Goal: Task Accomplishment & Management: Use online tool/utility

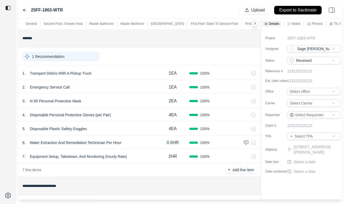
click at [22, 10] on div "25FF-1863-WTR Upload Export to Xactimate" at bounding box center [180, 10] width 324 height 16
click at [23, 10] on icon at bounding box center [24, 10] width 4 height 4
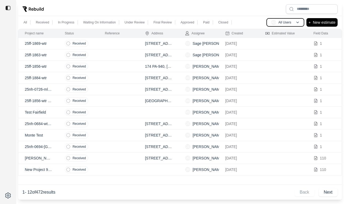
click at [274, 18] on button "AU All Users" at bounding box center [286, 22] width 38 height 9
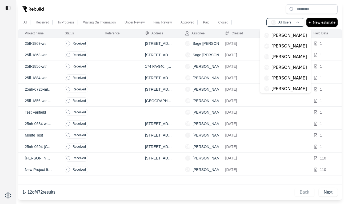
scroll to position [57, 0]
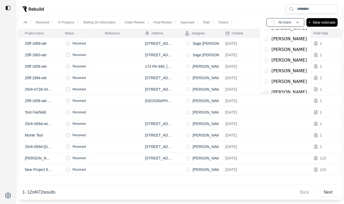
click at [285, 78] on p "[PERSON_NAME]" at bounding box center [289, 81] width 35 height 6
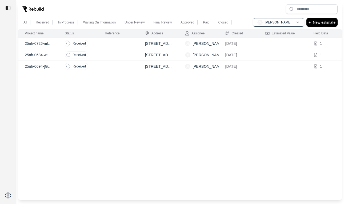
click at [120, 45] on td at bounding box center [118, 43] width 40 height 11
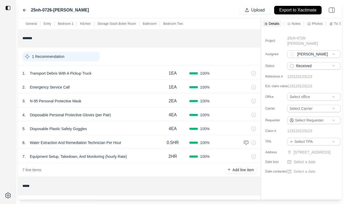
click at [126, 59] on div "1 Recommendation" at bounding box center [139, 57] width 234 height 14
click at [114, 74] on div "1 . Transport Debris With A Pickup Truck" at bounding box center [89, 73] width 134 height 7
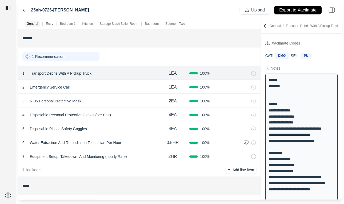
click at [127, 102] on div "3 . N-95 Personal Protective Mask" at bounding box center [89, 100] width 134 height 7
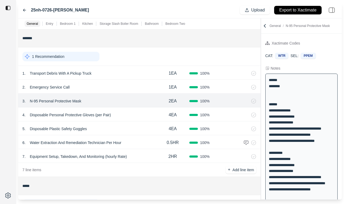
scroll to position [6, 0]
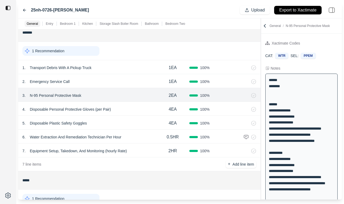
click at [118, 80] on div "2 . Emergency Service Call" at bounding box center [89, 81] width 134 height 7
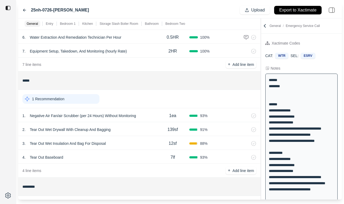
scroll to position [116, 0]
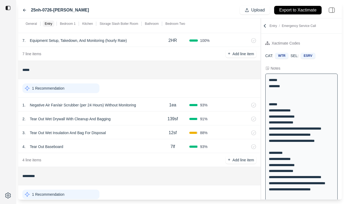
click at [152, 109] on div "1 . Negative Air Fan/air Scrubber (per 24 Hours) Without Monitoring 1ea 93 %" at bounding box center [139, 105] width 243 height 14
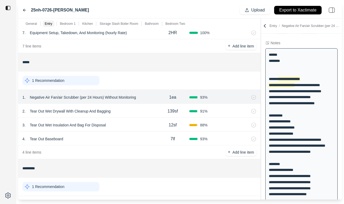
scroll to position [26, 0]
click at [131, 113] on div "2 . Tear Out Wet Drywall With Cleanup And Bagging" at bounding box center [89, 111] width 134 height 7
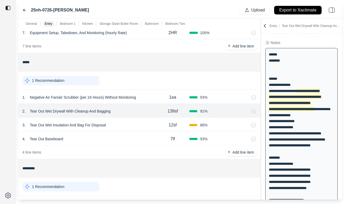
scroll to position [15, 0]
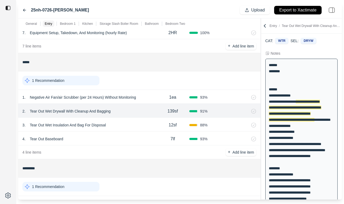
click at [124, 125] on div "3 . Tear Out Wet Insulation And Bag For Disposal" at bounding box center [89, 124] width 134 height 7
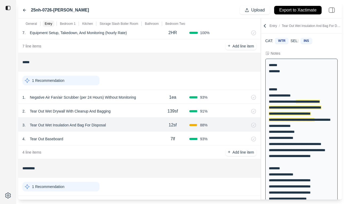
click at [125, 137] on div "4 . Tear Out Baseboard" at bounding box center [89, 138] width 134 height 7
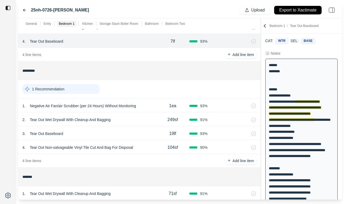
scroll to position [230, 0]
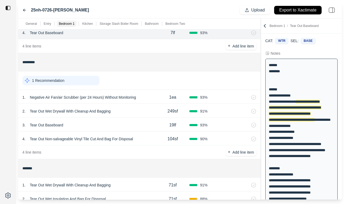
click at [152, 99] on div "1 . Negative Air Fan/air Scrubber (per 24 Hours) Without Monitoring" at bounding box center [89, 97] width 134 height 7
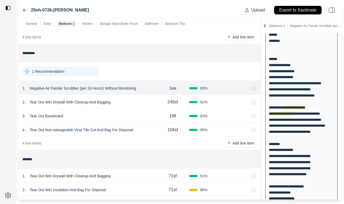
scroll to position [240, 0]
click at [134, 104] on div "2 . Tear Out Wet Drywall With Cleanup And Bagging" at bounding box center [89, 101] width 134 height 7
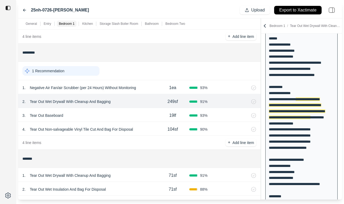
scroll to position [67, 0]
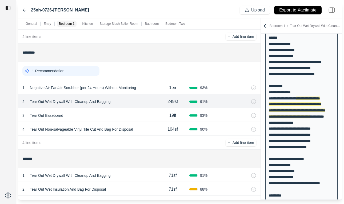
click at [137, 115] on div "3 . Tear Out Baseboard" at bounding box center [89, 115] width 134 height 7
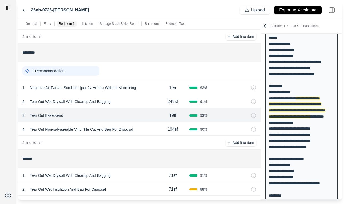
click at [150, 128] on div "4 . Tear Out Non-salvageable Vinyl Tile Cut And Bag For Disposal" at bounding box center [89, 129] width 134 height 7
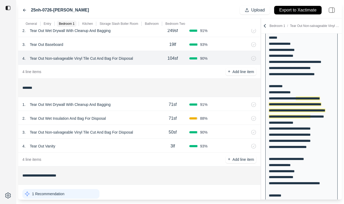
scroll to position [313, 0]
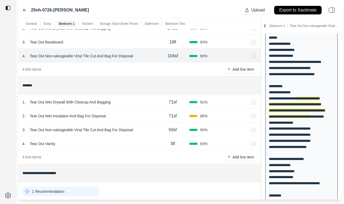
click at [148, 98] on div "1 . Tear Out Wet Drywall With Cleanup And Bagging" at bounding box center [89, 101] width 134 height 7
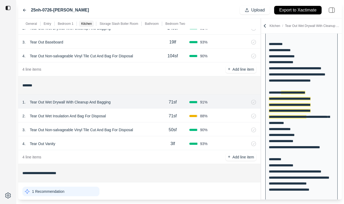
scroll to position [109, 0]
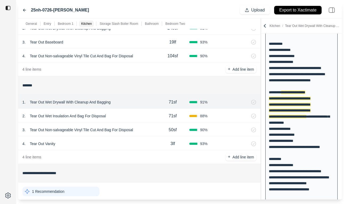
click at [142, 117] on div "2 . Tear Out Wet Insulation And Bag For Disposal" at bounding box center [89, 115] width 134 height 7
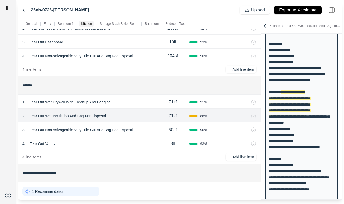
click at [143, 133] on div "3 . Tear Out Non-salvageable Vinyl Tile Cut And Bag For Disposal" at bounding box center [89, 129] width 134 height 7
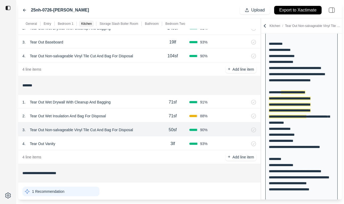
click at [135, 142] on div "4 . Tear Out Vanity" at bounding box center [89, 143] width 134 height 7
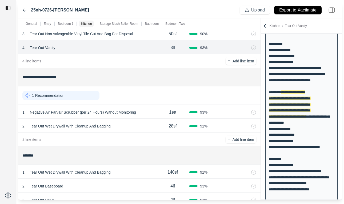
scroll to position [410, 0]
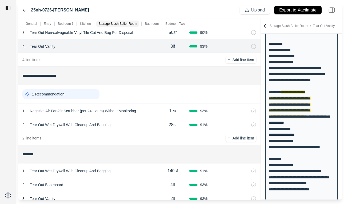
click at [150, 114] on div "1 . Negative Air Fan/air Scrubber (per 24 Hours) Without Monitoring" at bounding box center [89, 110] width 134 height 7
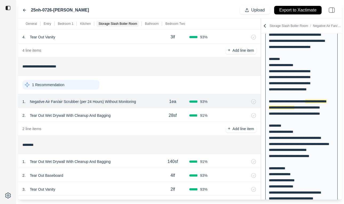
scroll to position [420, 0]
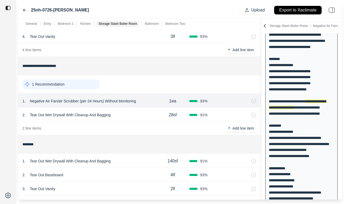
click at [145, 112] on div "2 . Tear Out Wet Drywall With Cleanup And Bagging" at bounding box center [89, 114] width 134 height 7
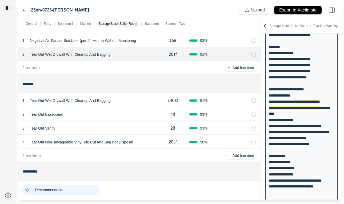
scroll to position [494, 0]
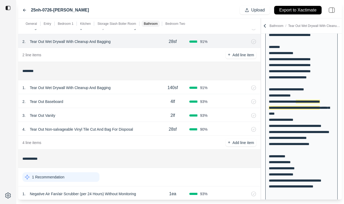
click at [145, 84] on div "1 . Tear Out Wet Drywall With Cleanup And Bagging" at bounding box center [89, 87] width 134 height 7
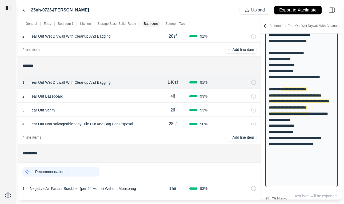
scroll to position [503, 0]
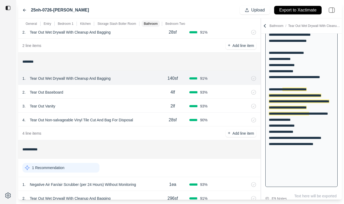
click at [134, 97] on div "2 . Tear Out Baseboard 4lf 93 %" at bounding box center [139, 92] width 243 height 14
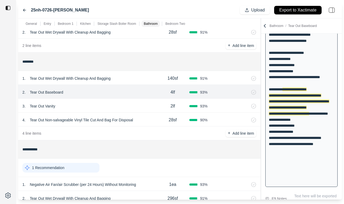
click at [142, 109] on div "3 . Tear Out Vanity" at bounding box center [89, 105] width 134 height 7
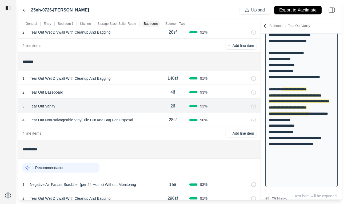
click at [143, 117] on div "4 . Tear Out Non-salvageable Vinyl Tile Cut And Bag For Disposal" at bounding box center [89, 119] width 134 height 7
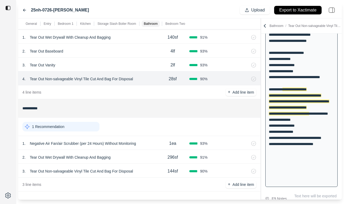
scroll to position [544, 0]
click at [150, 141] on div "1 . Negative Air Fan/air Scrubber (per 24 Hours) Without Monitoring" at bounding box center [89, 143] width 134 height 7
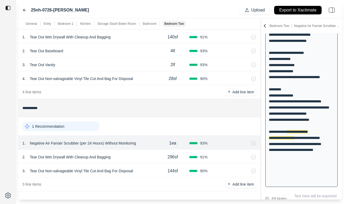
scroll to position [204, 0]
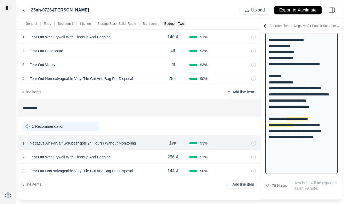
click at [147, 156] on div "2 . Tear Out Wet Drywall With Cleanup And Bagging" at bounding box center [89, 156] width 134 height 7
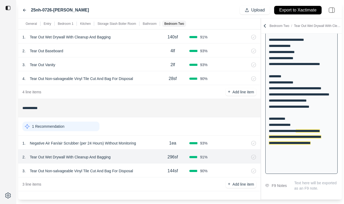
click at [148, 171] on div "3 . Tear Out Non-salvageable Vinyl Tile Cut And Bag For Disposal" at bounding box center [89, 170] width 134 height 7
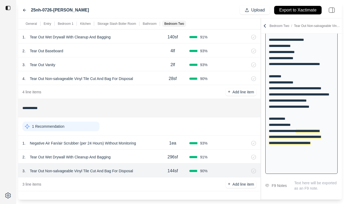
scroll to position [540, 0]
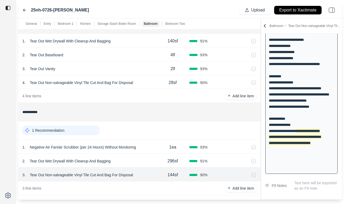
click at [93, 130] on div "1 Recommendation" at bounding box center [60, 131] width 77 height 10
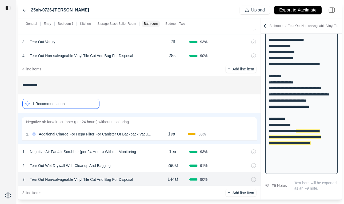
scroll to position [576, 0]
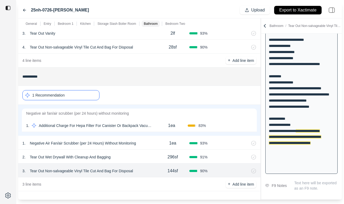
click at [75, 96] on div "1 Recommendation" at bounding box center [60, 95] width 77 height 10
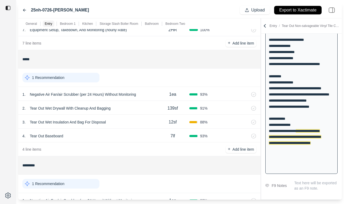
scroll to position [129, 0]
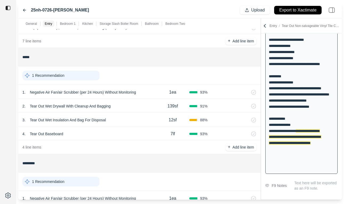
click at [265, 26] on icon at bounding box center [264, 25] width 5 height 5
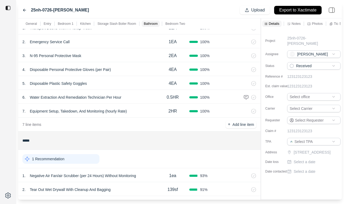
scroll to position [0, 0]
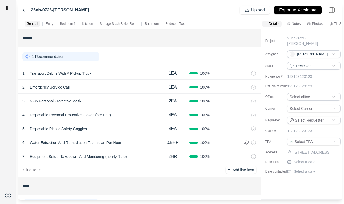
click at [115, 39] on input "*******" at bounding box center [139, 38] width 234 height 10
click at [98, 11] on div "25nh-0726-Mld [PERSON_NAME] Upload Export to Xactimate" at bounding box center [180, 10] width 324 height 16
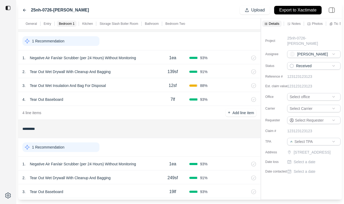
scroll to position [61, 0]
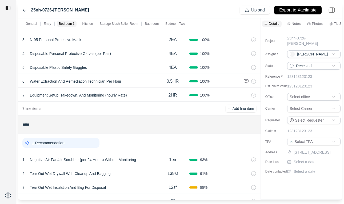
click at [22, 11] on div "25nh-0726-Mld [PERSON_NAME] Upload Export to Xactimate" at bounding box center [180, 10] width 324 height 16
click at [24, 11] on icon at bounding box center [24, 10] width 3 height 2
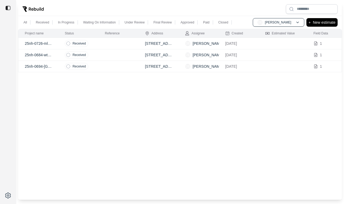
click at [110, 55] on td at bounding box center [118, 54] width 40 height 11
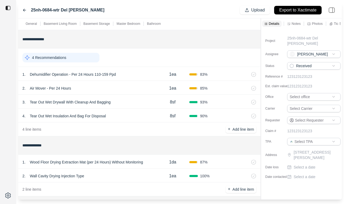
scroll to position [327, 0]
